Goal: Transaction & Acquisition: Purchase product/service

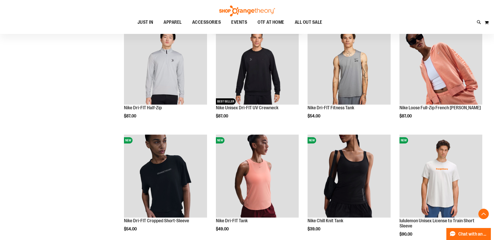
scroll to position [209, 0]
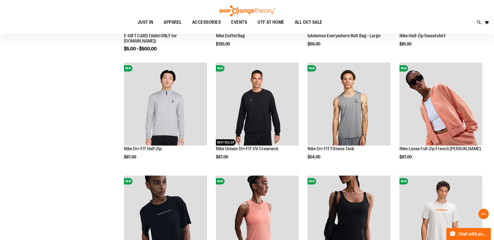
scroll to position [365, 0]
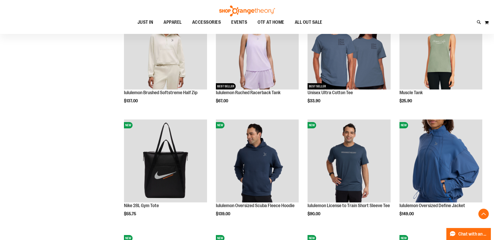
scroll to position [443, 0]
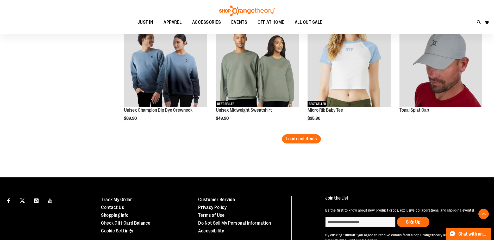
scroll to position [991, 0]
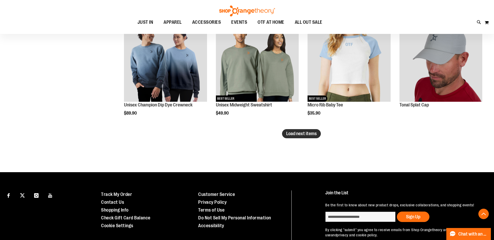
click at [299, 137] on button "Load next items" at bounding box center [301, 133] width 39 height 9
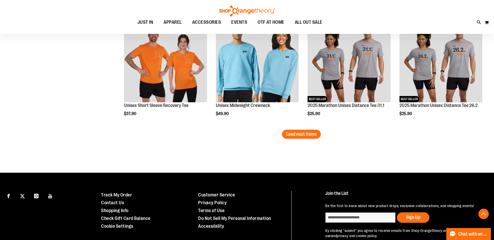
scroll to position [1329, 0]
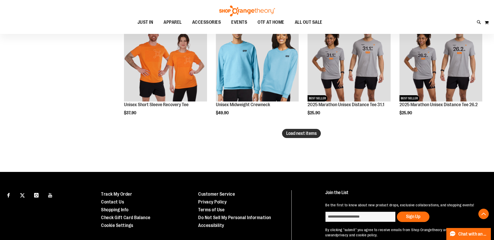
click at [305, 135] on span "Load next items" at bounding box center [301, 133] width 30 height 5
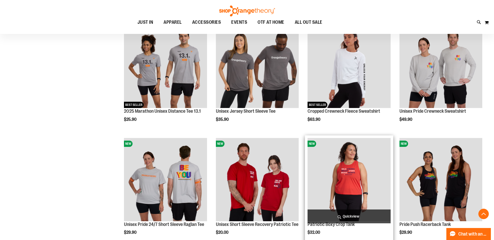
scroll to position [1434, 0]
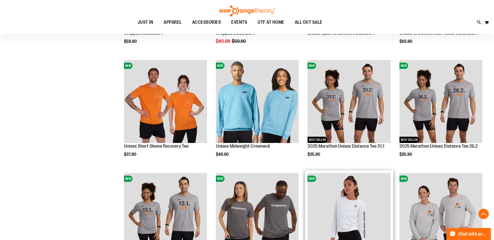
scroll to position [1225, 0]
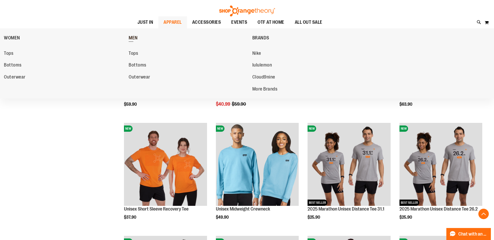
click at [133, 39] on span "MEN" at bounding box center [133, 38] width 9 height 7
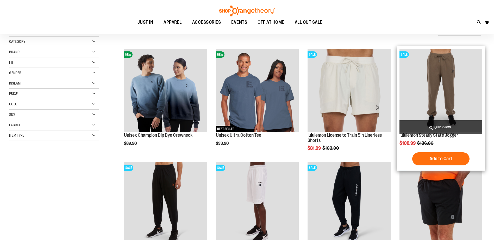
scroll to position [182, 0]
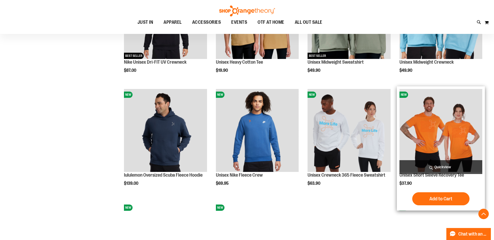
scroll to position [469, 0]
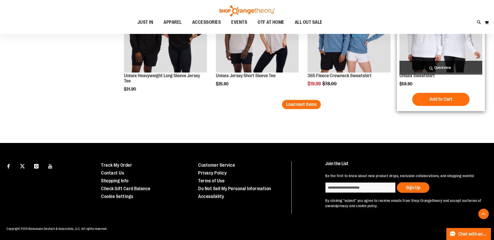
scroll to position [1021, 0]
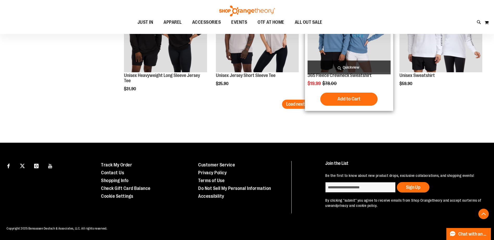
click at [308, 103] on span "Load next items" at bounding box center [301, 103] width 30 height 5
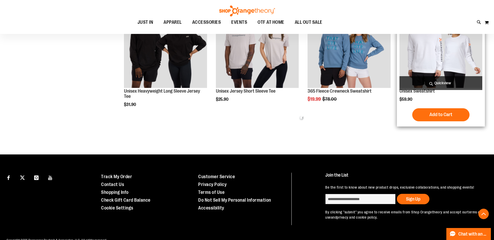
scroll to position [943, 0]
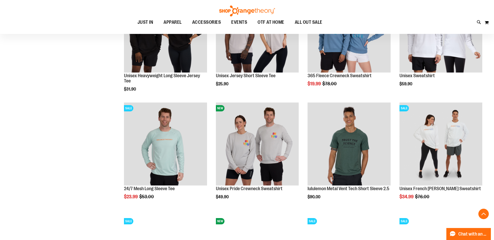
scroll to position [1021, 0]
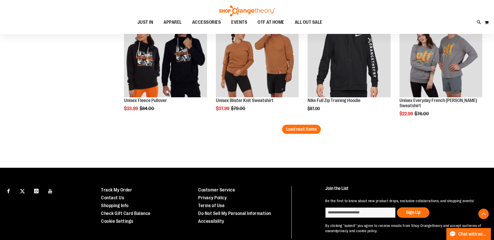
scroll to position [1334, 0]
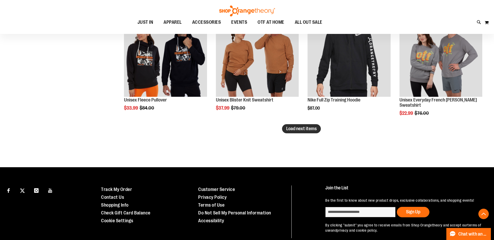
click at [296, 128] on span "Load next items" at bounding box center [301, 128] width 30 height 5
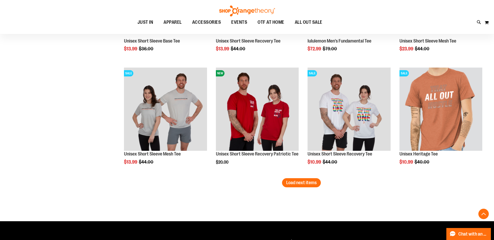
scroll to position [1647, 0]
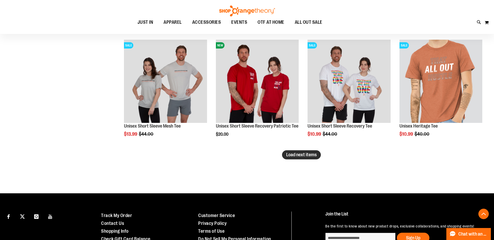
click at [310, 159] on button "Load next items" at bounding box center [301, 154] width 39 height 9
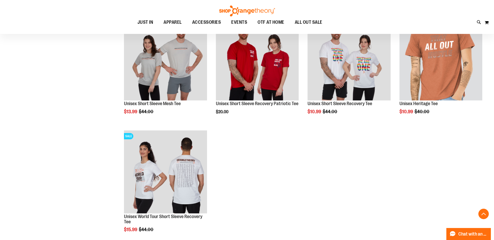
scroll to position [1725, 0]
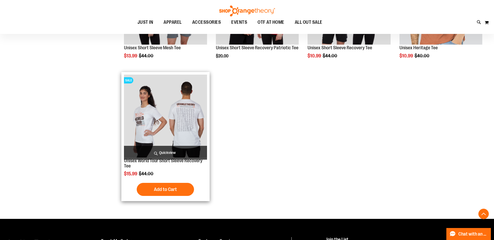
click at [180, 111] on img "product" at bounding box center [165, 116] width 83 height 83
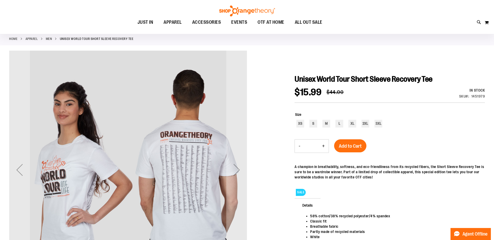
scroll to position [26, 0]
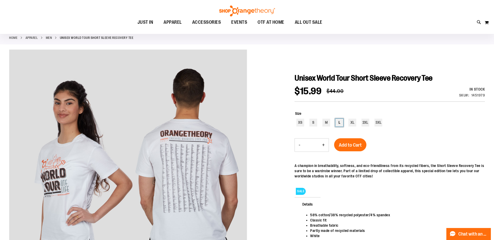
click at [339, 123] on div "L" at bounding box center [340, 123] width 8 height 8
type input "***"
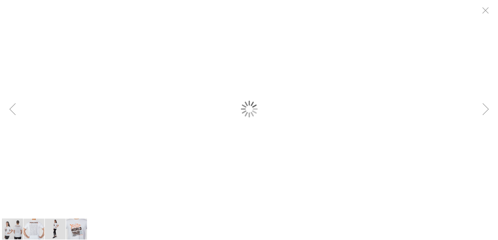
scroll to position [0, 0]
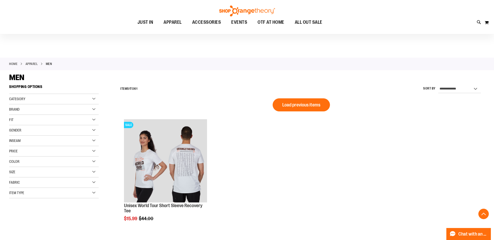
scroll to position [131, 0]
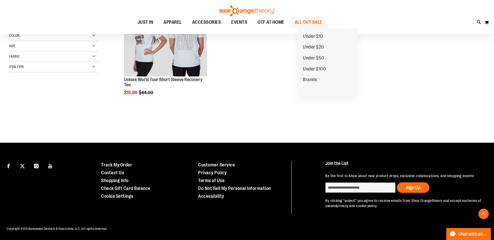
click at [323, 21] on span "ALL OUT SALE" at bounding box center [309, 22] width 28 height 12
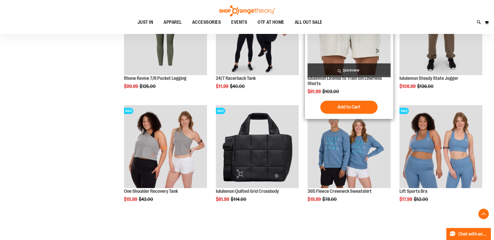
scroll to position [260, 0]
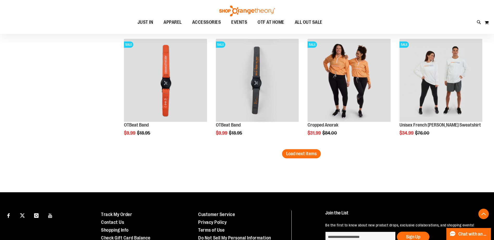
scroll to position [964, 0]
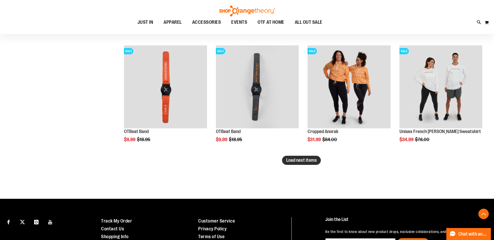
click at [300, 160] on span "Load next items" at bounding box center [301, 159] width 30 height 5
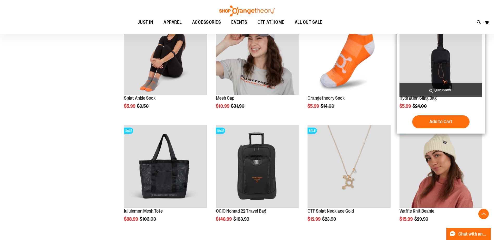
scroll to position [1303, 0]
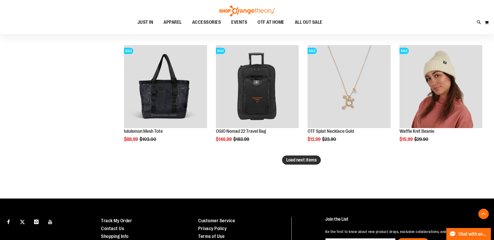
click at [298, 162] on span "Load next items" at bounding box center [301, 159] width 30 height 5
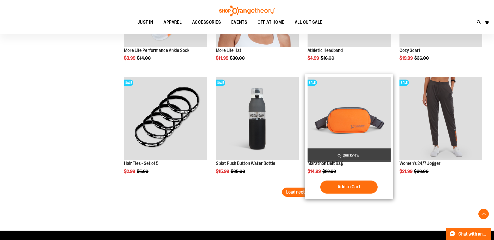
scroll to position [1641, 0]
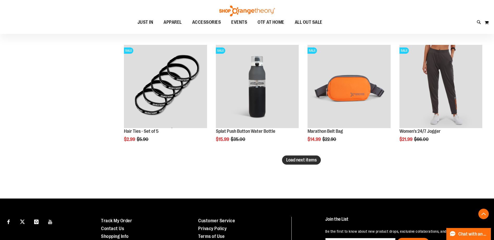
click at [306, 158] on span "Load next items" at bounding box center [301, 159] width 30 height 5
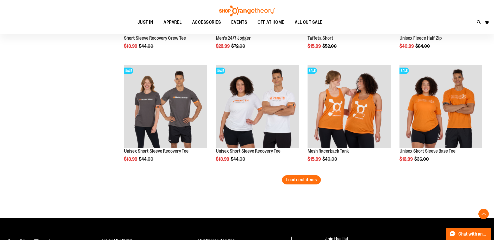
scroll to position [1980, 0]
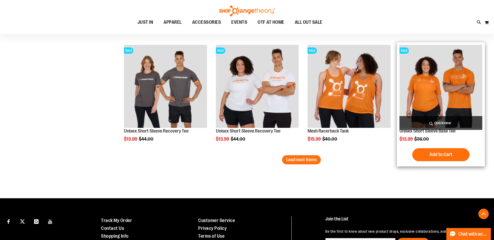
click at [445, 72] on img "product" at bounding box center [441, 86] width 83 height 83
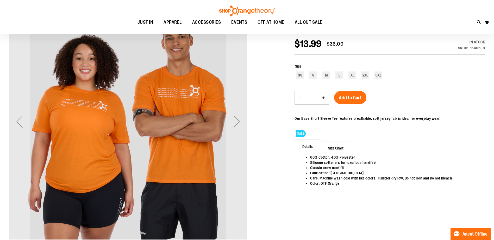
scroll to position [78, 0]
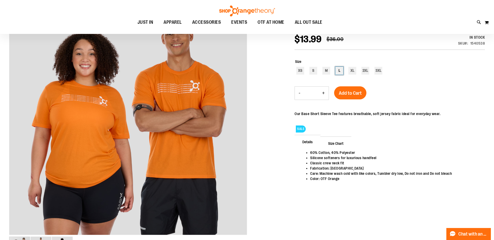
click at [340, 68] on div "L" at bounding box center [340, 71] width 8 height 8
type input "***"
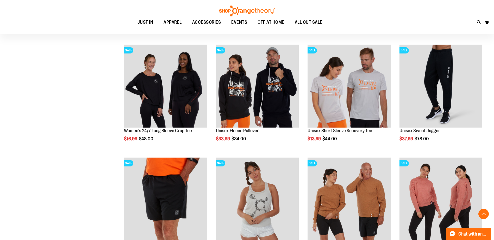
scroll to position [469, 0]
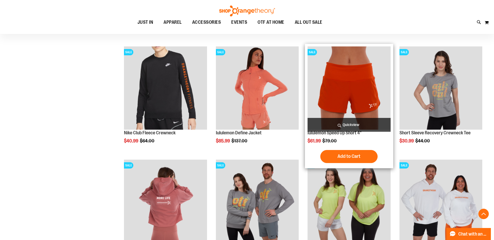
scroll to position [938, 0]
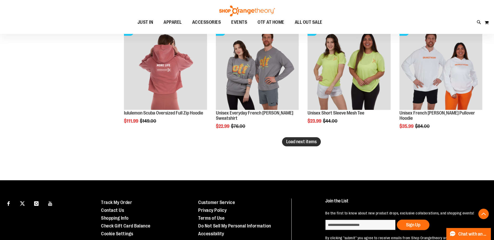
click at [304, 146] on button "Load next items" at bounding box center [301, 141] width 39 height 9
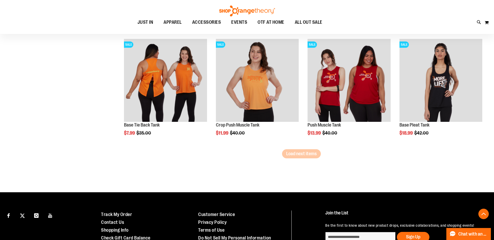
scroll to position [1277, 0]
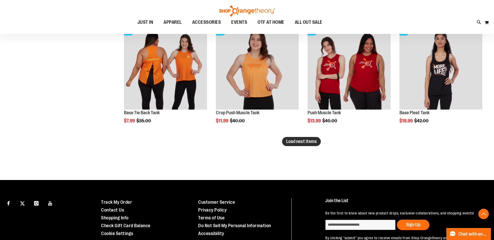
click at [314, 139] on span "Load next items" at bounding box center [301, 141] width 30 height 5
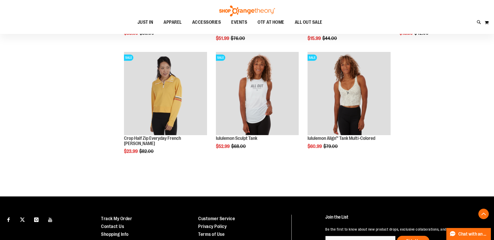
scroll to position [1589, 0]
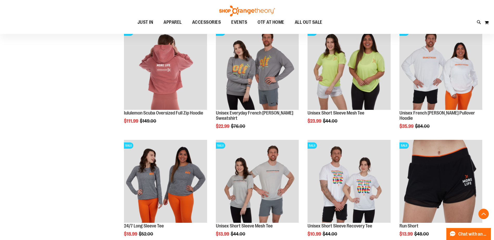
scroll to position [782, 0]
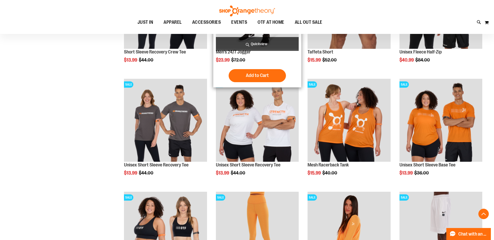
scroll to position [130, 0]
